Goal: Find contact information: Find contact information

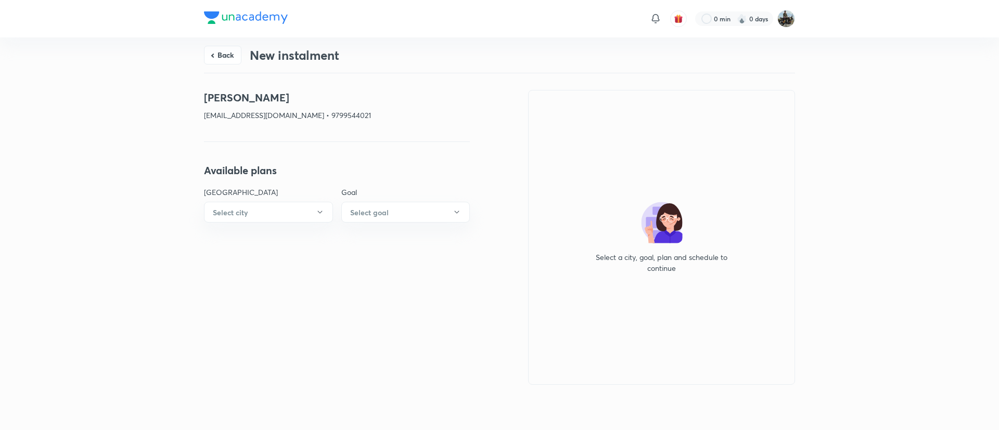
click at [309, 120] on p "[EMAIL_ADDRESS][DOMAIN_NAME] • 9799544021" at bounding box center [337, 115] width 266 height 11
copy p "9799544021"
click at [217, 57] on button "Back" at bounding box center [222, 54] width 37 height 19
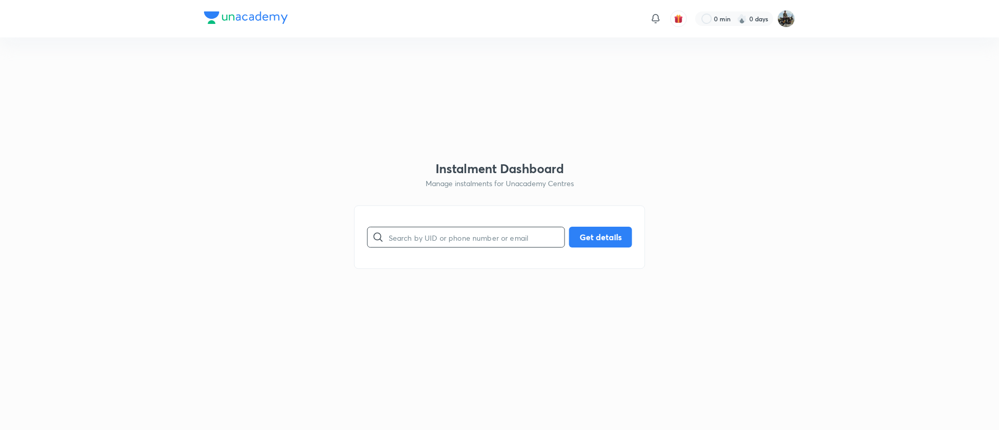
paste input "[EMAIL_ADDRESS][DOMAIN_NAME]"
click at [429, 243] on input "[EMAIL_ADDRESS][DOMAIN_NAME]" at bounding box center [477, 237] width 176 height 27
type input "[EMAIL_ADDRESS][DOMAIN_NAME]"
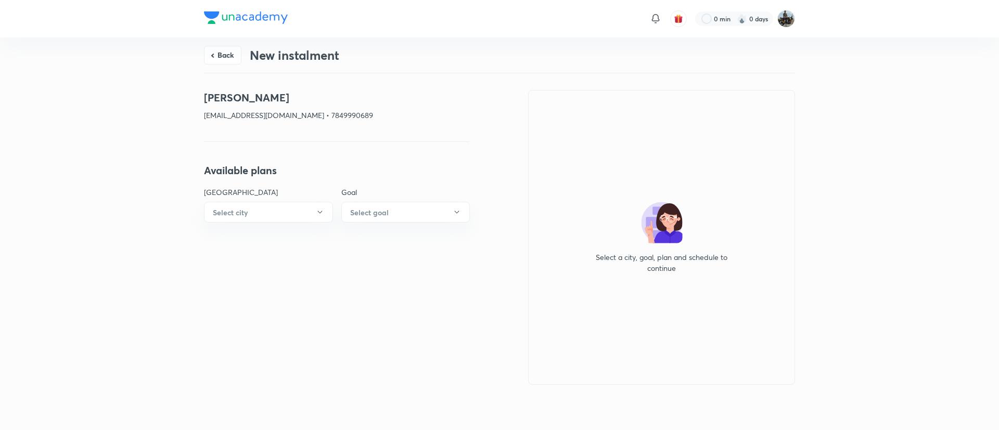
click at [336, 113] on p "[EMAIL_ADDRESS][DOMAIN_NAME] • 7849990689" at bounding box center [337, 115] width 266 height 11
copy p "7849990689"
click at [631, 148] on div "Select a city, goal, plan and schedule to continue" at bounding box center [661, 237] width 267 height 295
